Goal: Communication & Community: Participate in discussion

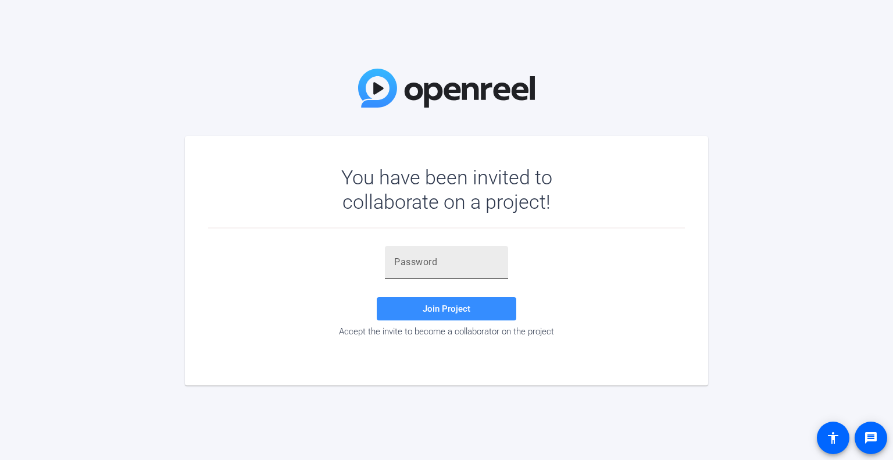
click at [402, 266] on input "text" at bounding box center [446, 262] width 105 height 14
paste input "FK4567"
click at [394, 263] on input "FK4567" at bounding box center [446, 262] width 105 height 14
type input "FK4567"
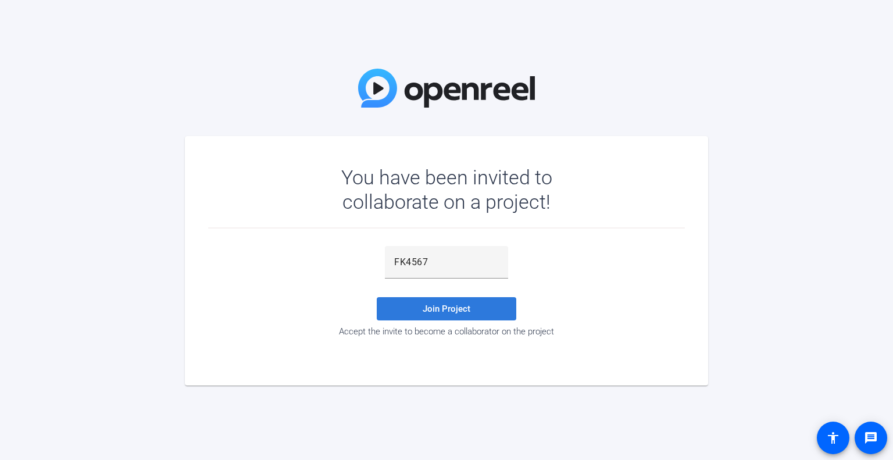
click at [418, 307] on span at bounding box center [447, 309] width 140 height 28
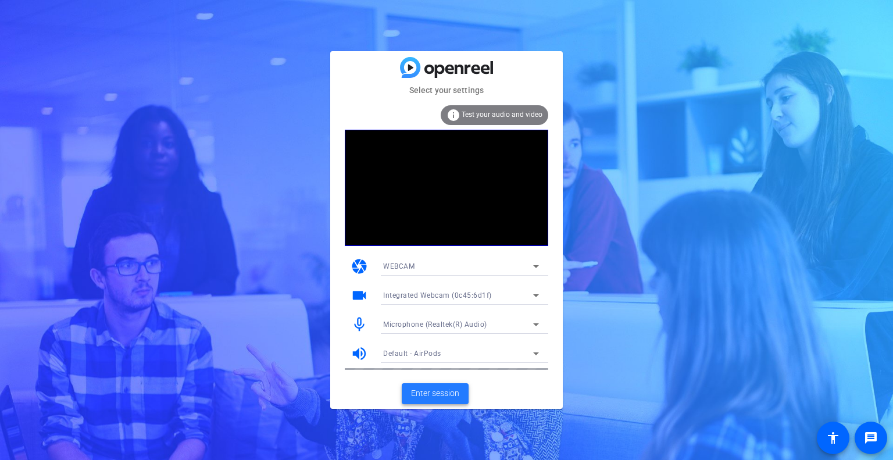
click at [428, 394] on span "Enter session" at bounding box center [435, 393] width 48 height 12
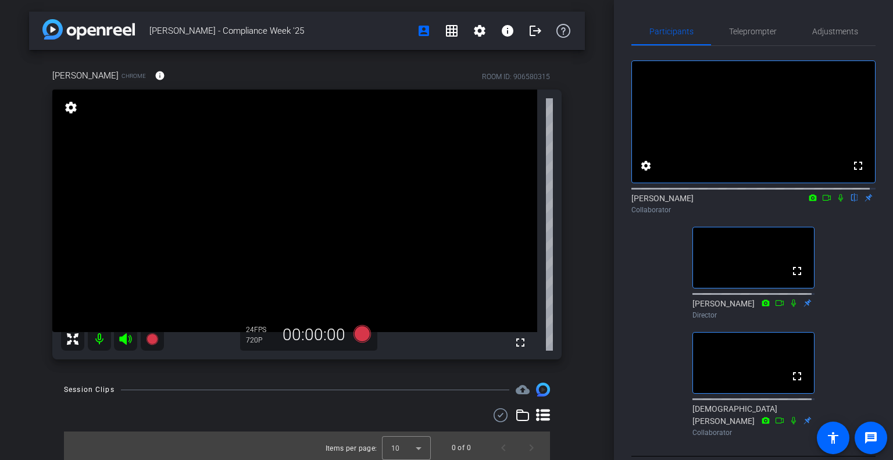
click at [838, 202] on icon at bounding box center [840, 198] width 5 height 8
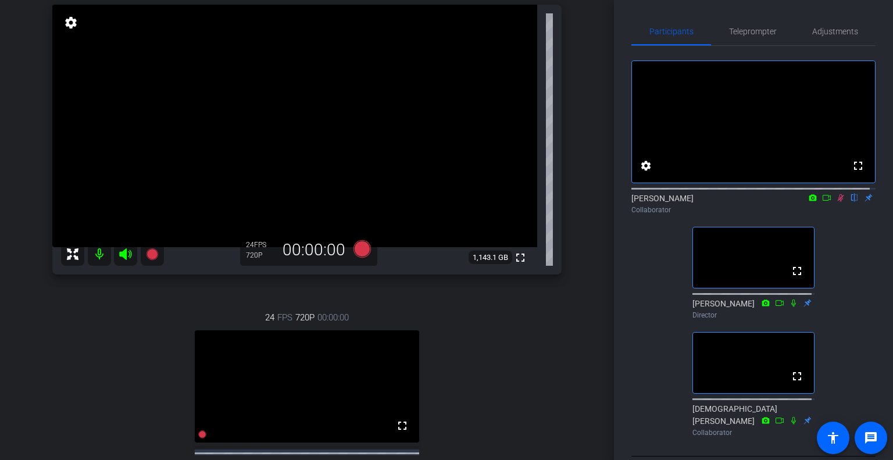
scroll to position [84, 0]
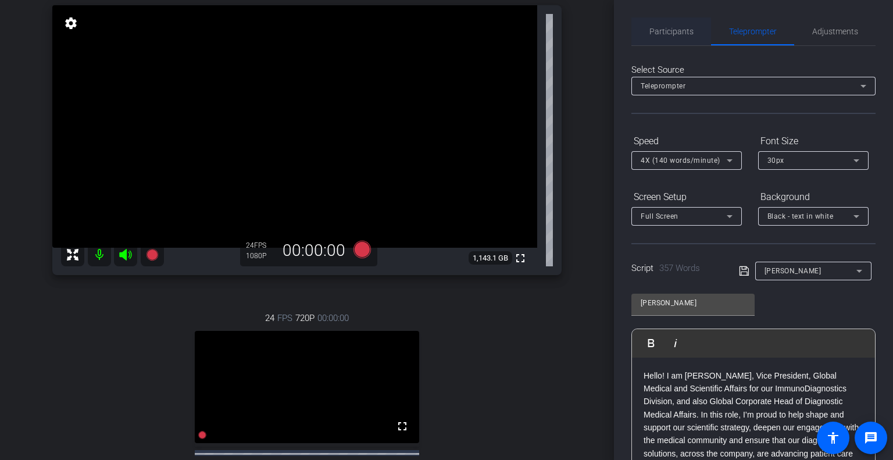
click at [666, 28] on span "Participants" at bounding box center [671, 31] width 44 height 8
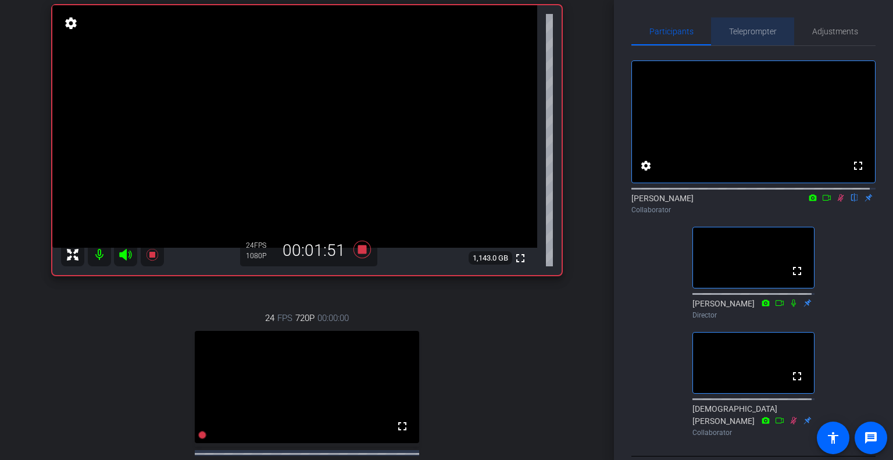
click at [750, 43] on span "Teleprompter" at bounding box center [753, 31] width 48 height 28
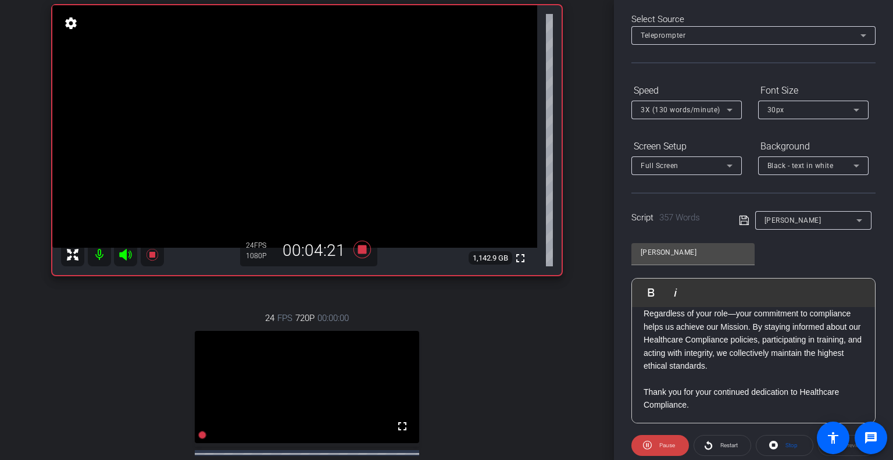
scroll to position [0, 0]
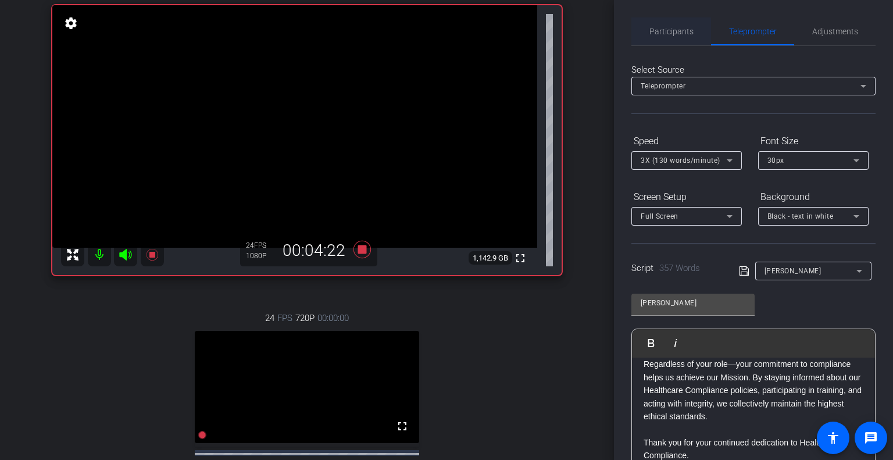
click at [674, 35] on span "Participants" at bounding box center [671, 31] width 44 height 8
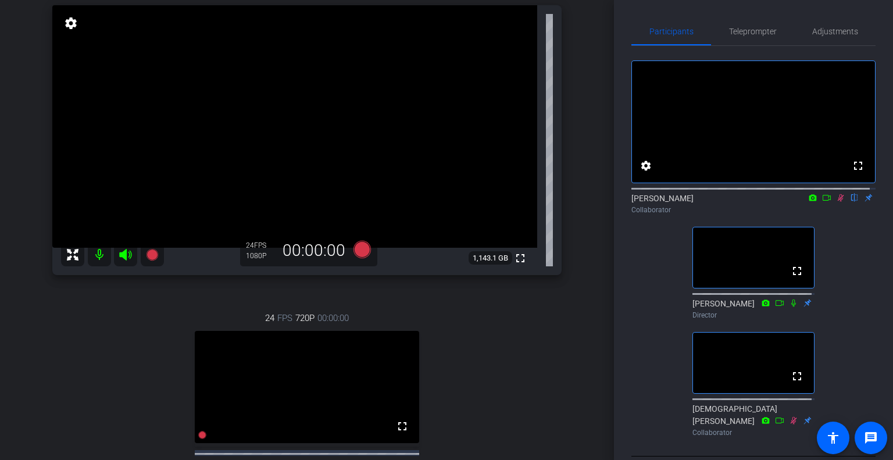
click at [837, 203] on mat-icon at bounding box center [841, 197] width 14 height 10
click at [836, 202] on icon at bounding box center [840, 198] width 9 height 8
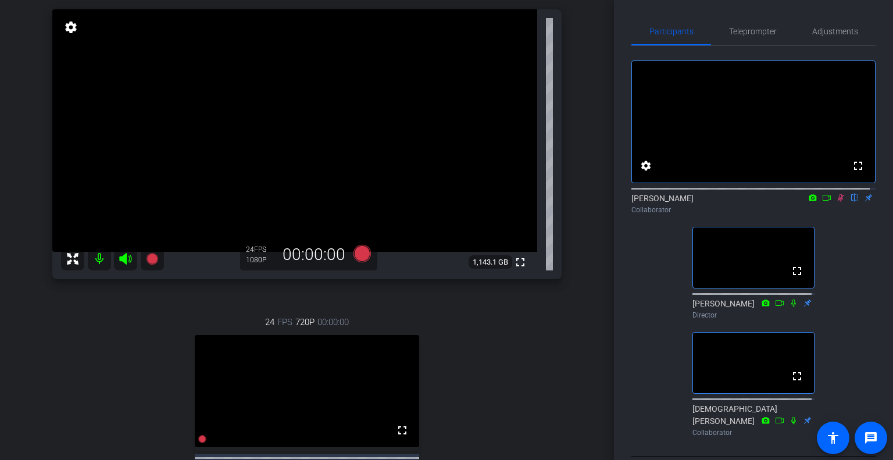
scroll to position [62, 0]
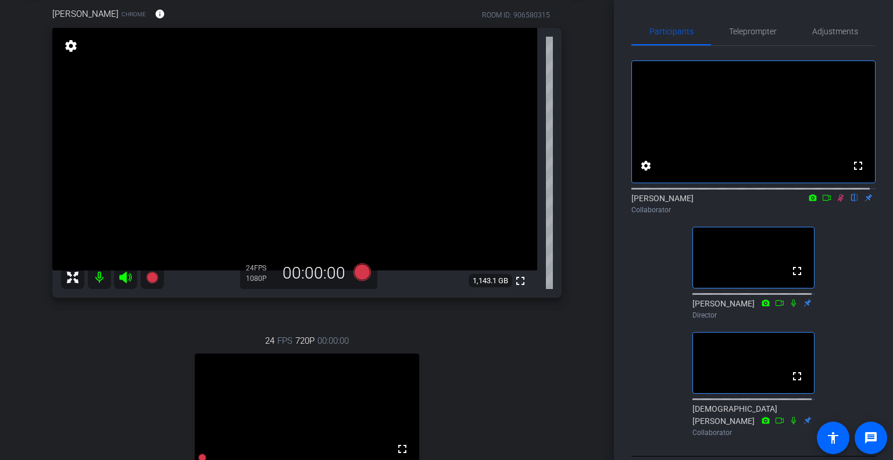
click at [838, 202] on icon at bounding box center [841, 198] width 6 height 8
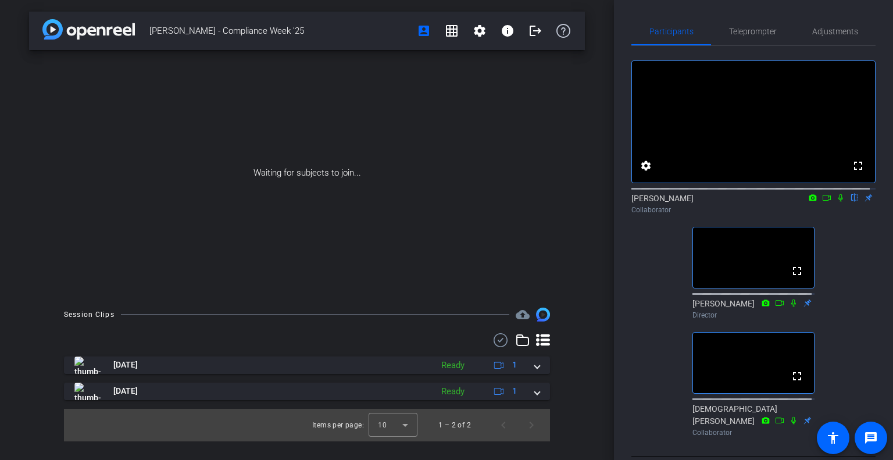
click at [632, 10] on div "Participants Teleprompter Adjustments fullscreen settings [PERSON_NAME] flip Co…" at bounding box center [753, 230] width 279 height 460
click at [659, 286] on div "fullscreen settings [PERSON_NAME] flip Collaborator fullscreen [PERSON_NAME] Di…" at bounding box center [753, 243] width 244 height 395
